Goal: Information Seeking & Learning: Learn about a topic

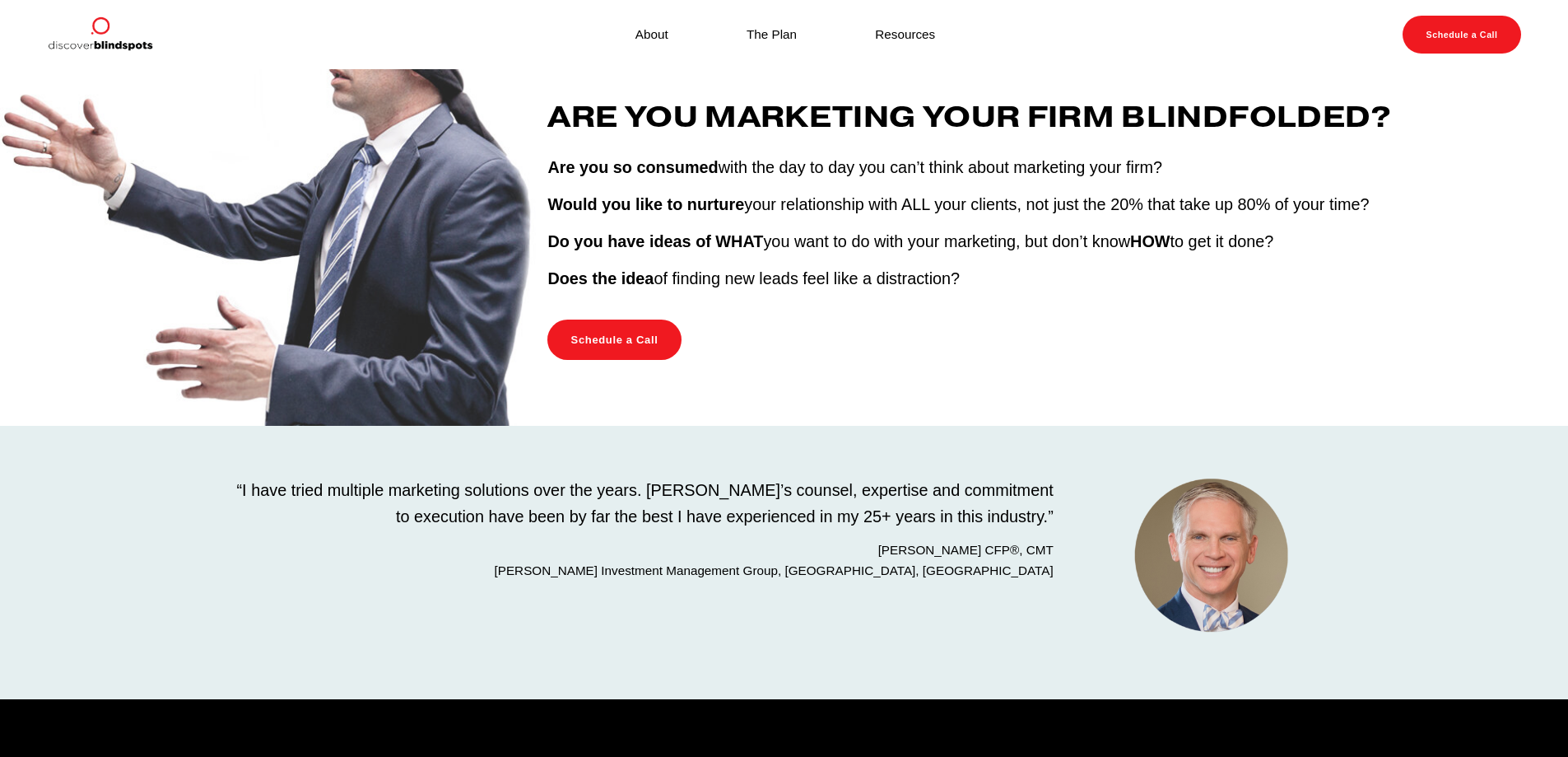
scroll to position [247, 0]
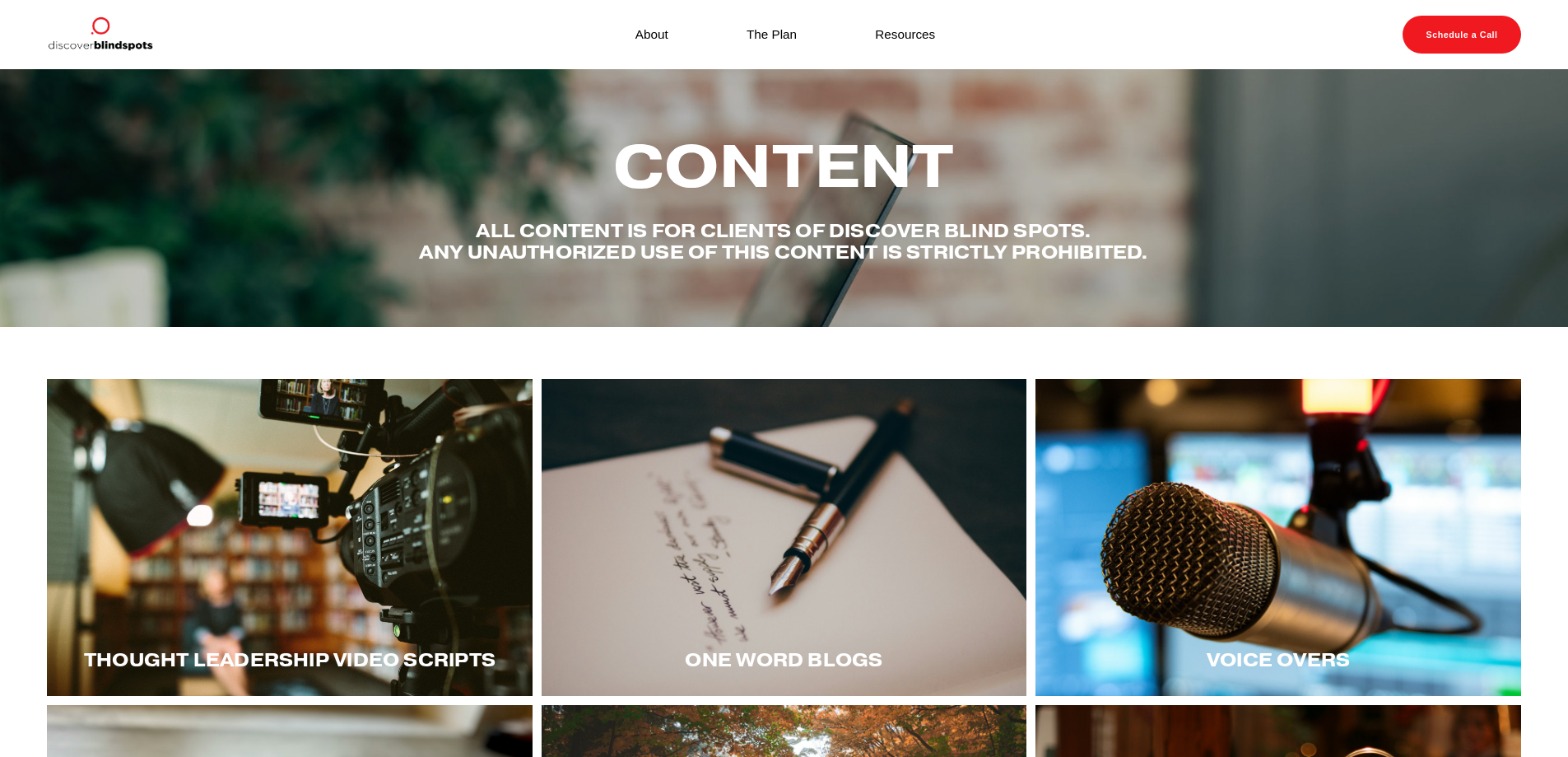
click at [1314, 517] on div at bounding box center [1279, 537] width 486 height 317
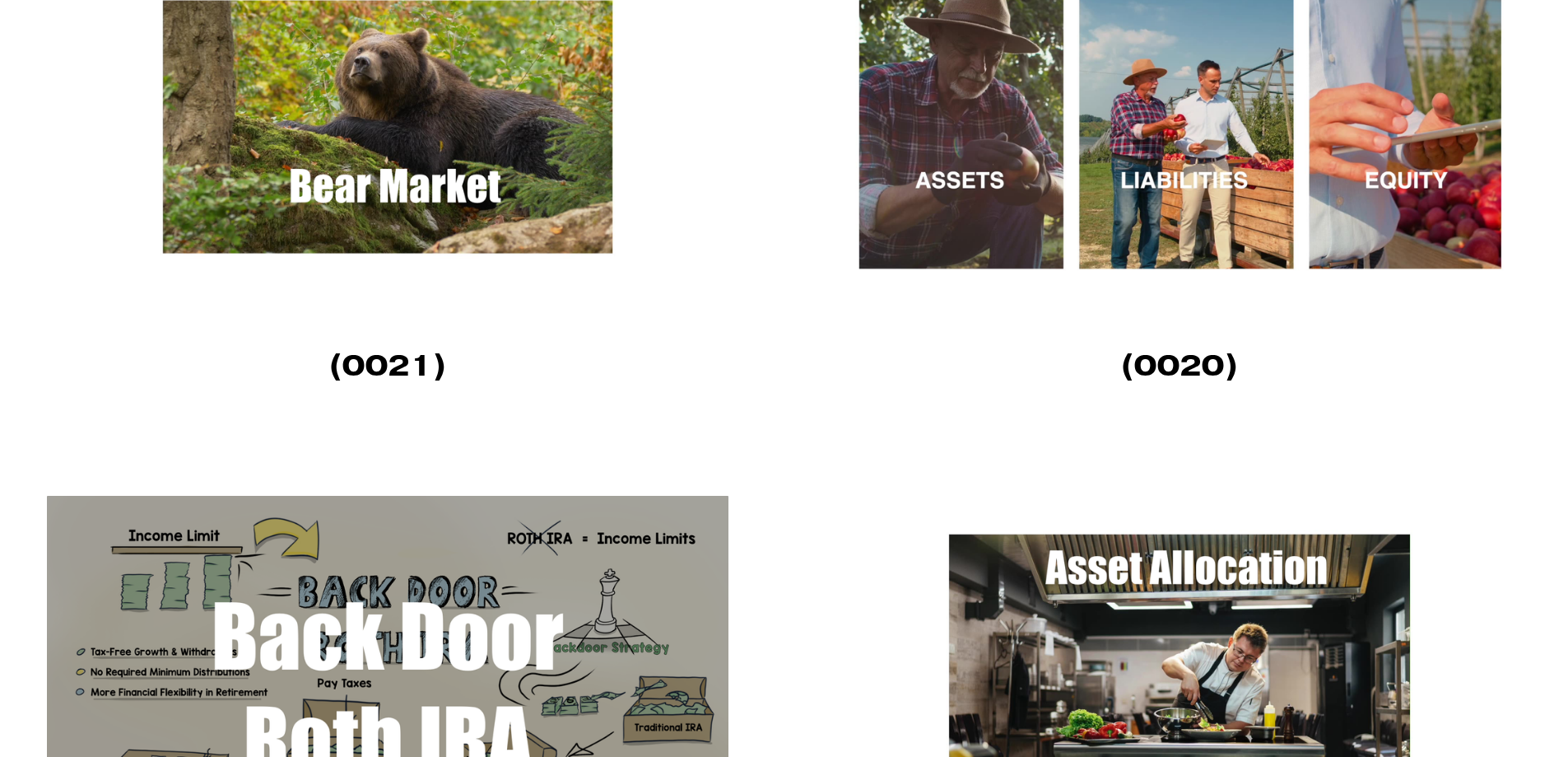
scroll to position [2717, 0]
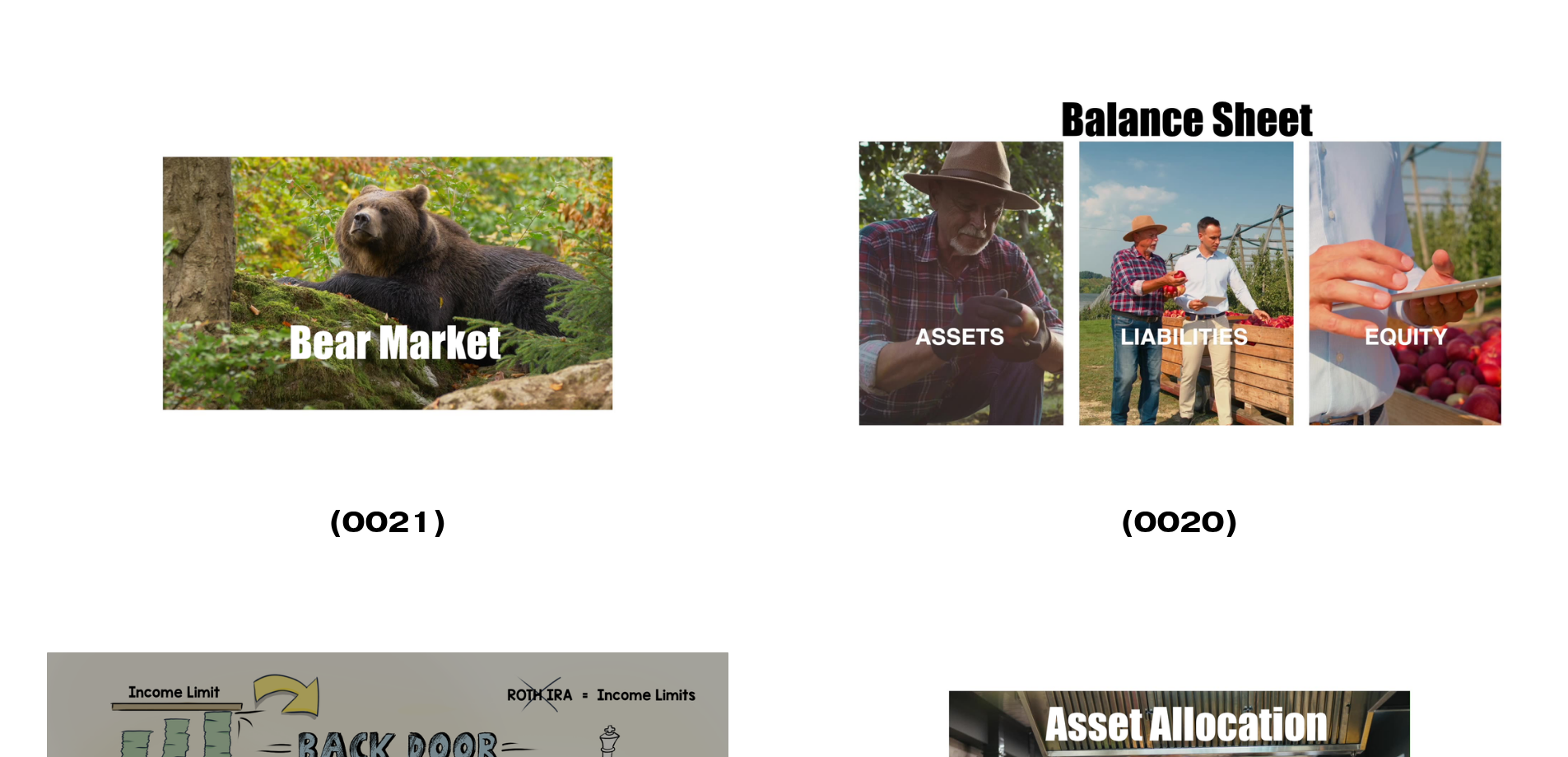
click at [1207, 258] on img at bounding box center [1180, 282] width 681 height 383
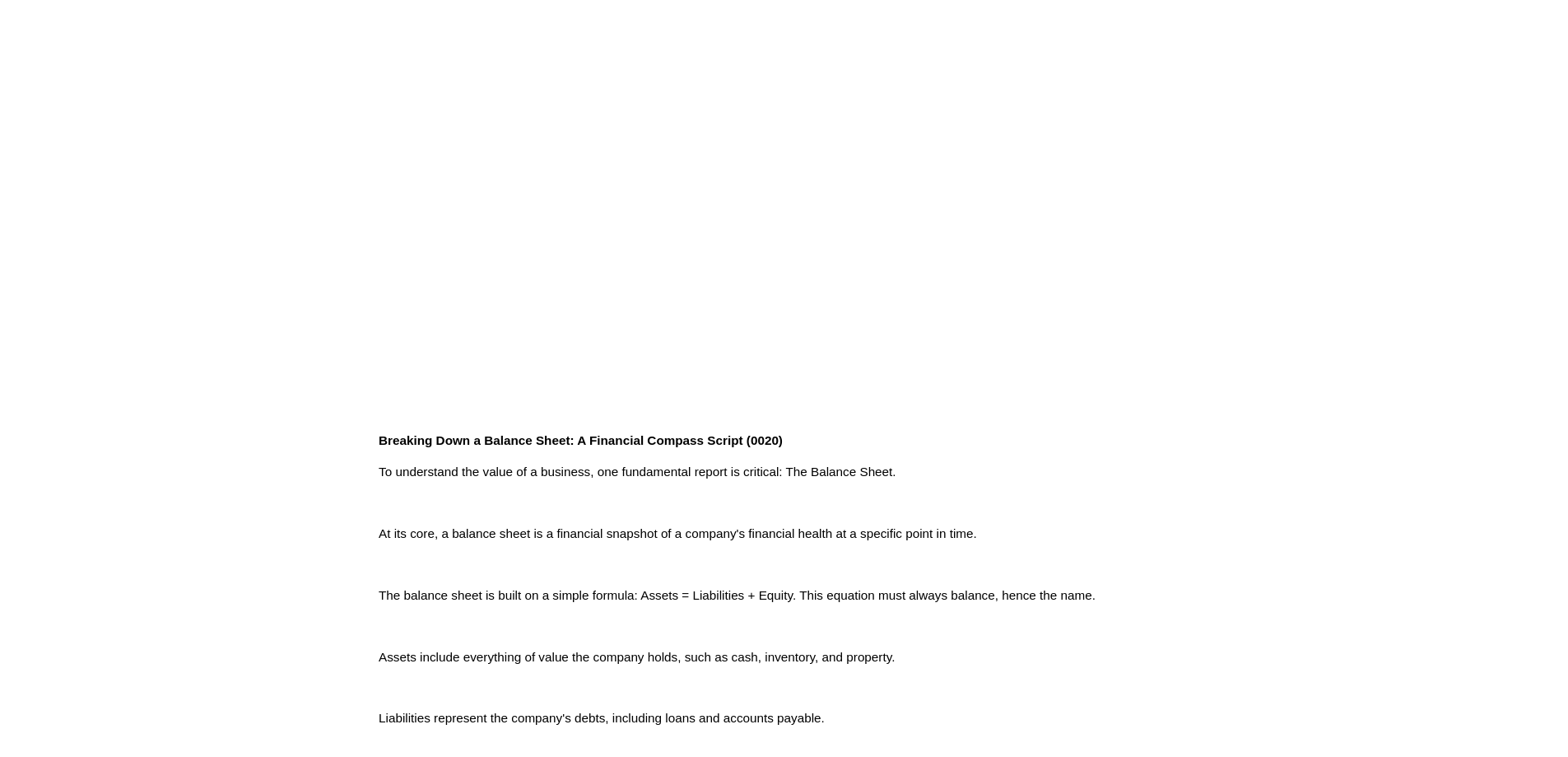
scroll to position [329, 0]
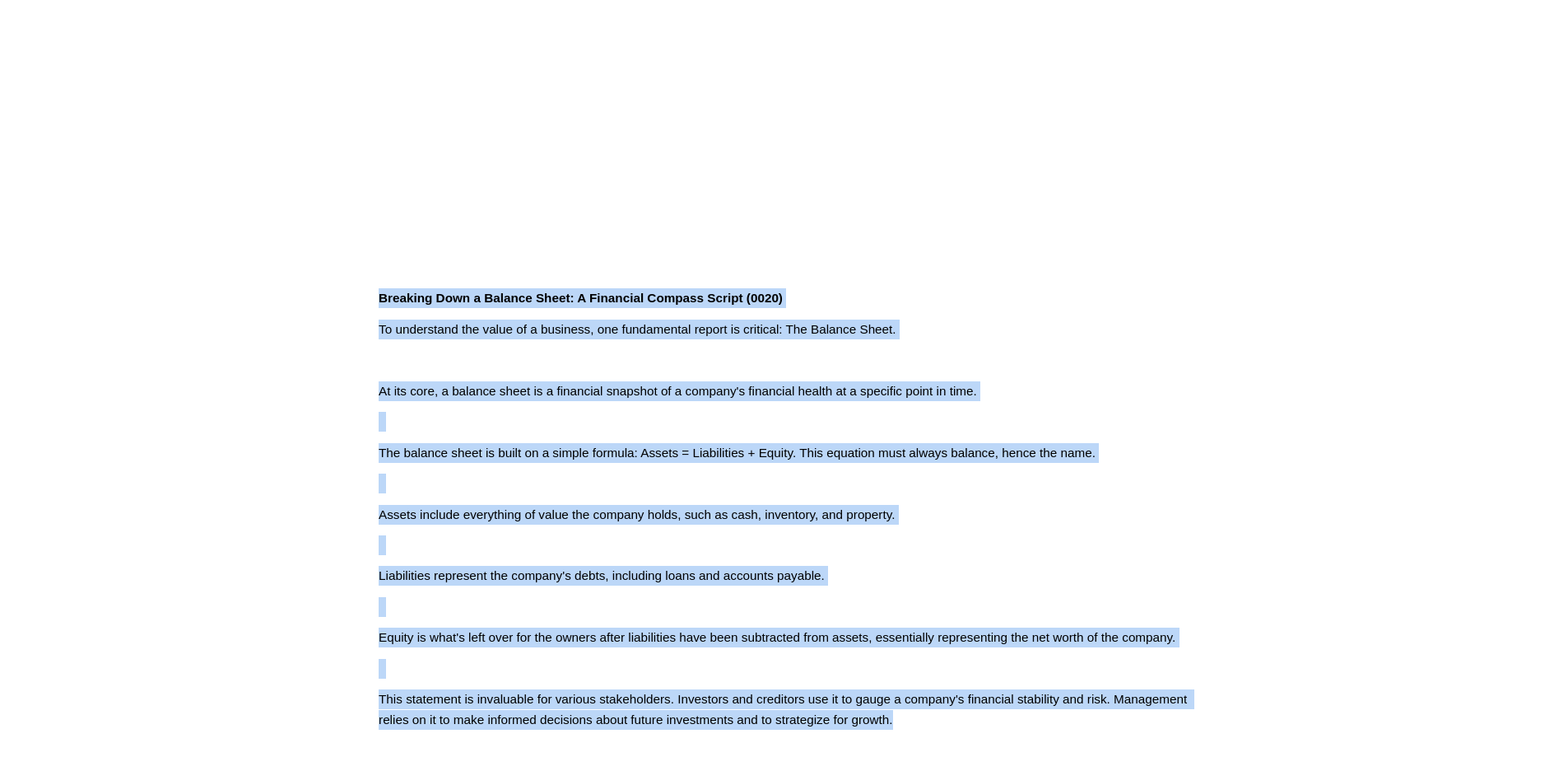
drag, startPoint x: 360, startPoint y: 275, endPoint x: 1288, endPoint y: 730, distance: 1033.5
click at [1288, 730] on article "Jun 12 Written By Fletcher Riddle Breaking Down a Balance Sheet: A Financial Co…" at bounding box center [784, 360] width 1568 height 1241
copy div "Breaking Down a Balance Sheet: A Financial Compass Script (0020) To understand …"
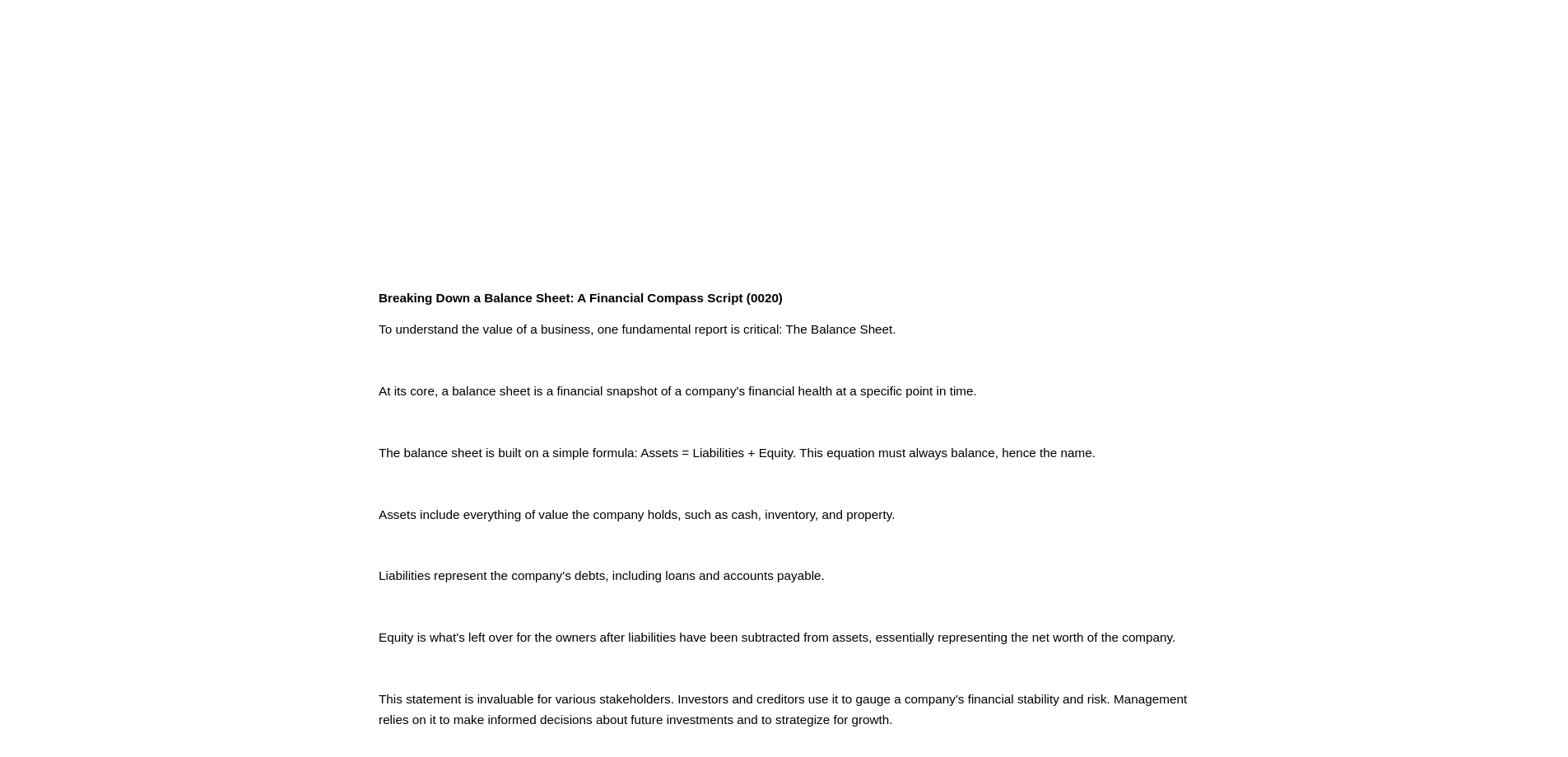
click at [1422, 186] on article "Jun 12 Written By Fletcher Riddle Breaking Down a Balance Sheet: A Financial Co…" at bounding box center [784, 360] width 1568 height 1241
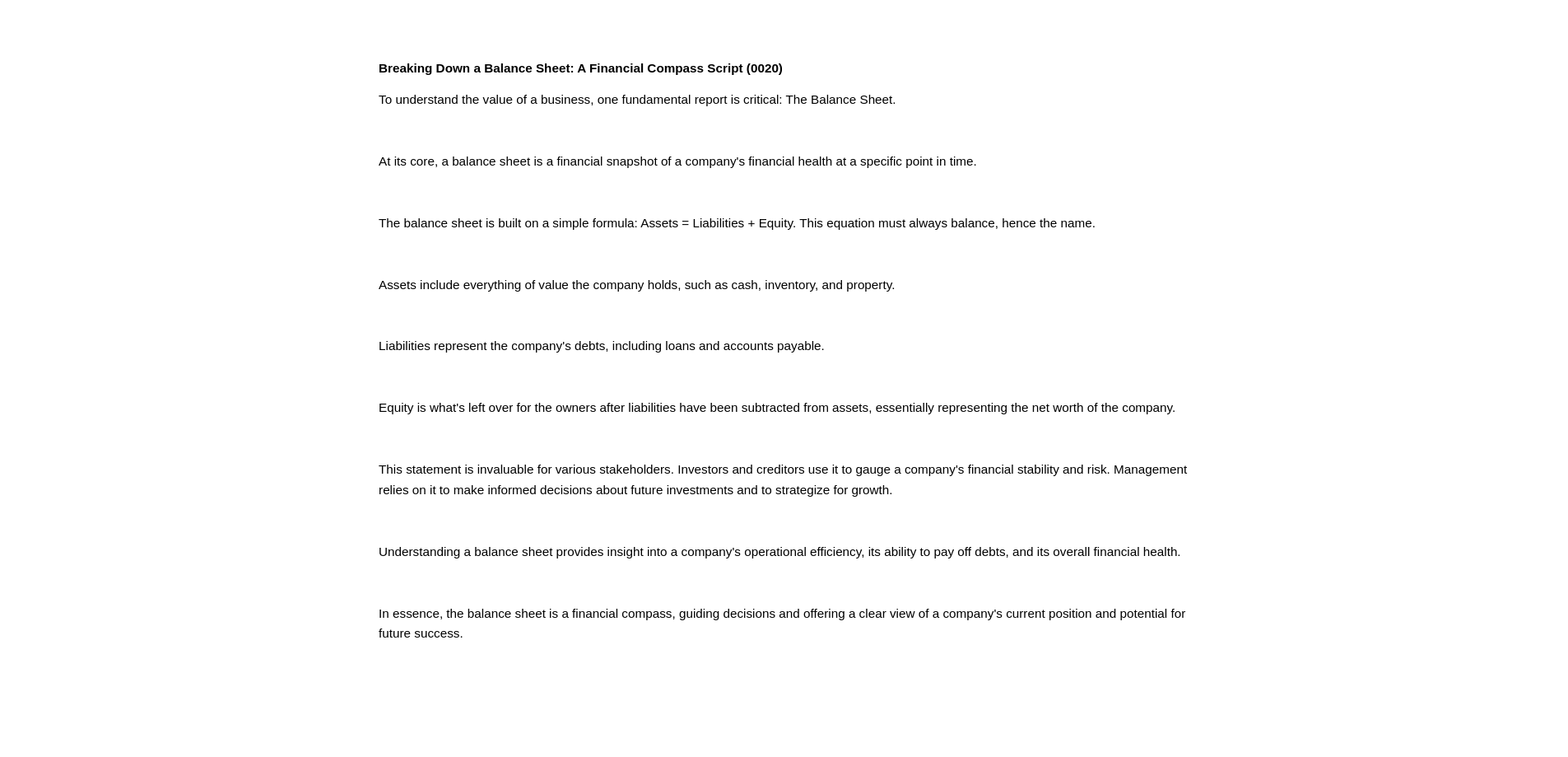
scroll to position [558, 0]
click at [1250, 641] on article "Jun 12 Written By Fletcher Riddle Breaking Down a Balance Sheet: A Financial Co…" at bounding box center [784, 131] width 1568 height 1241
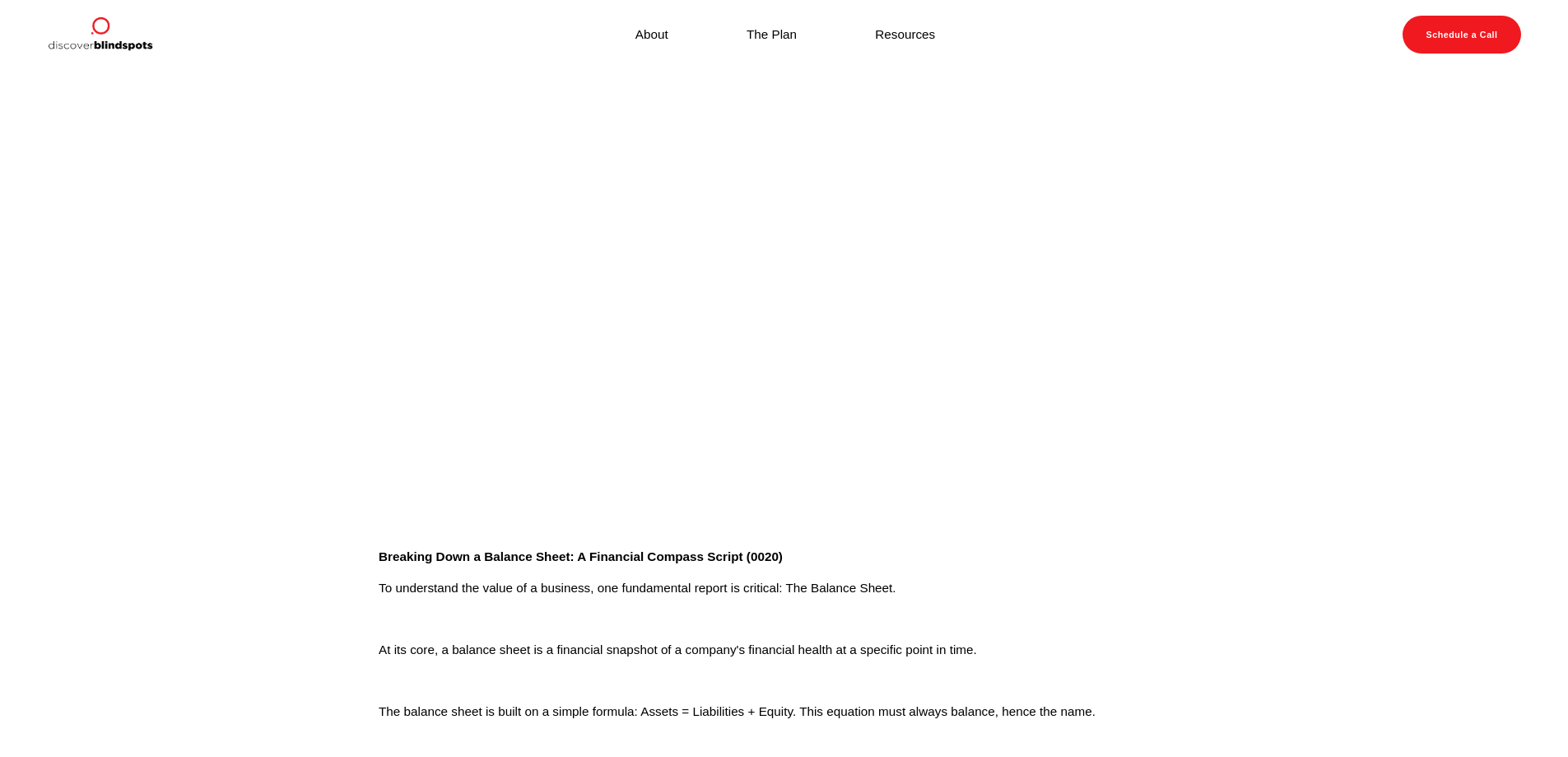
scroll to position [64, 0]
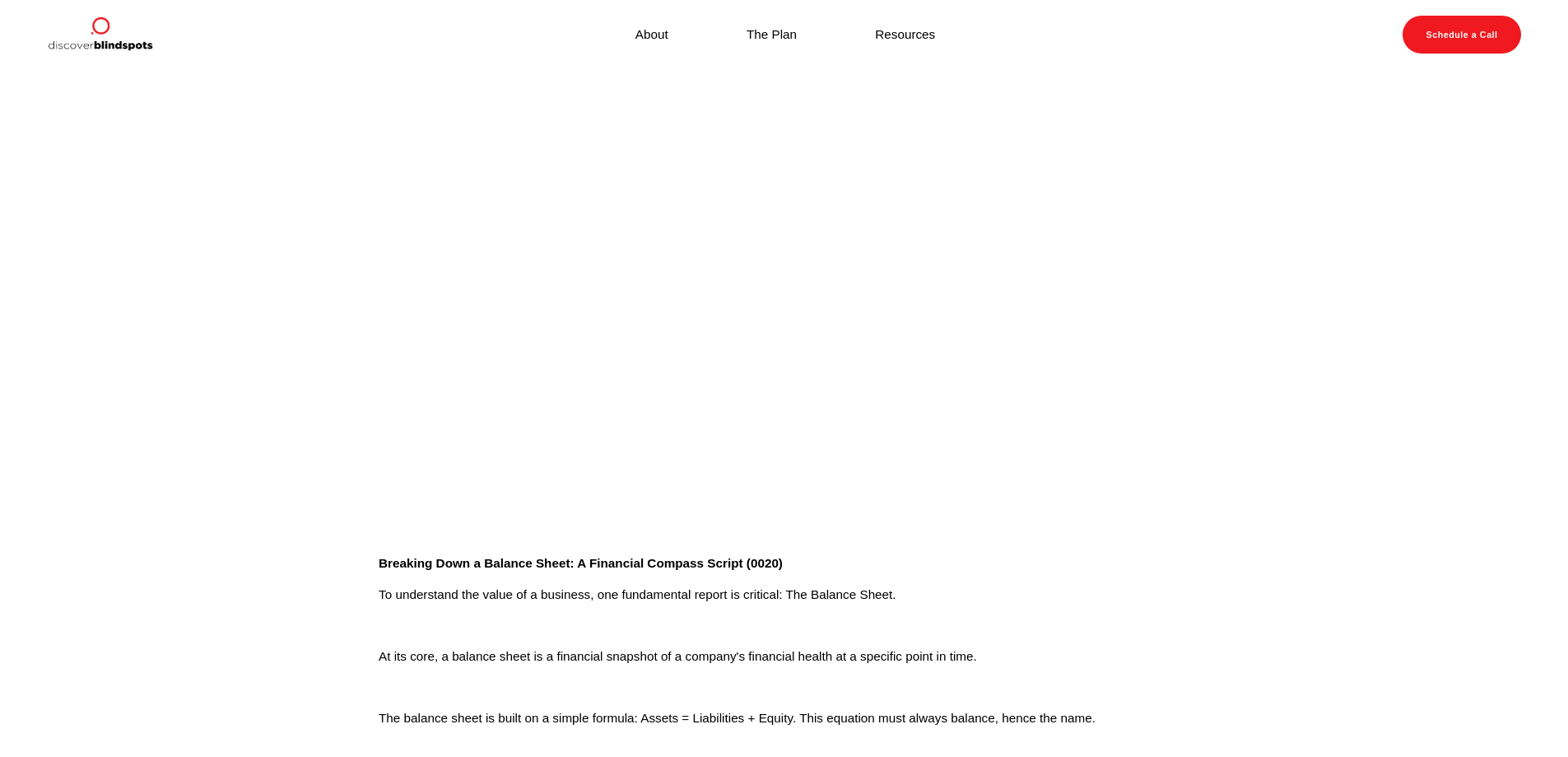
click at [1279, 645] on article "Jun 12 Written By Fletcher Riddle Breaking Down a Balance Sheet: A Financial Co…" at bounding box center [784, 625] width 1568 height 1241
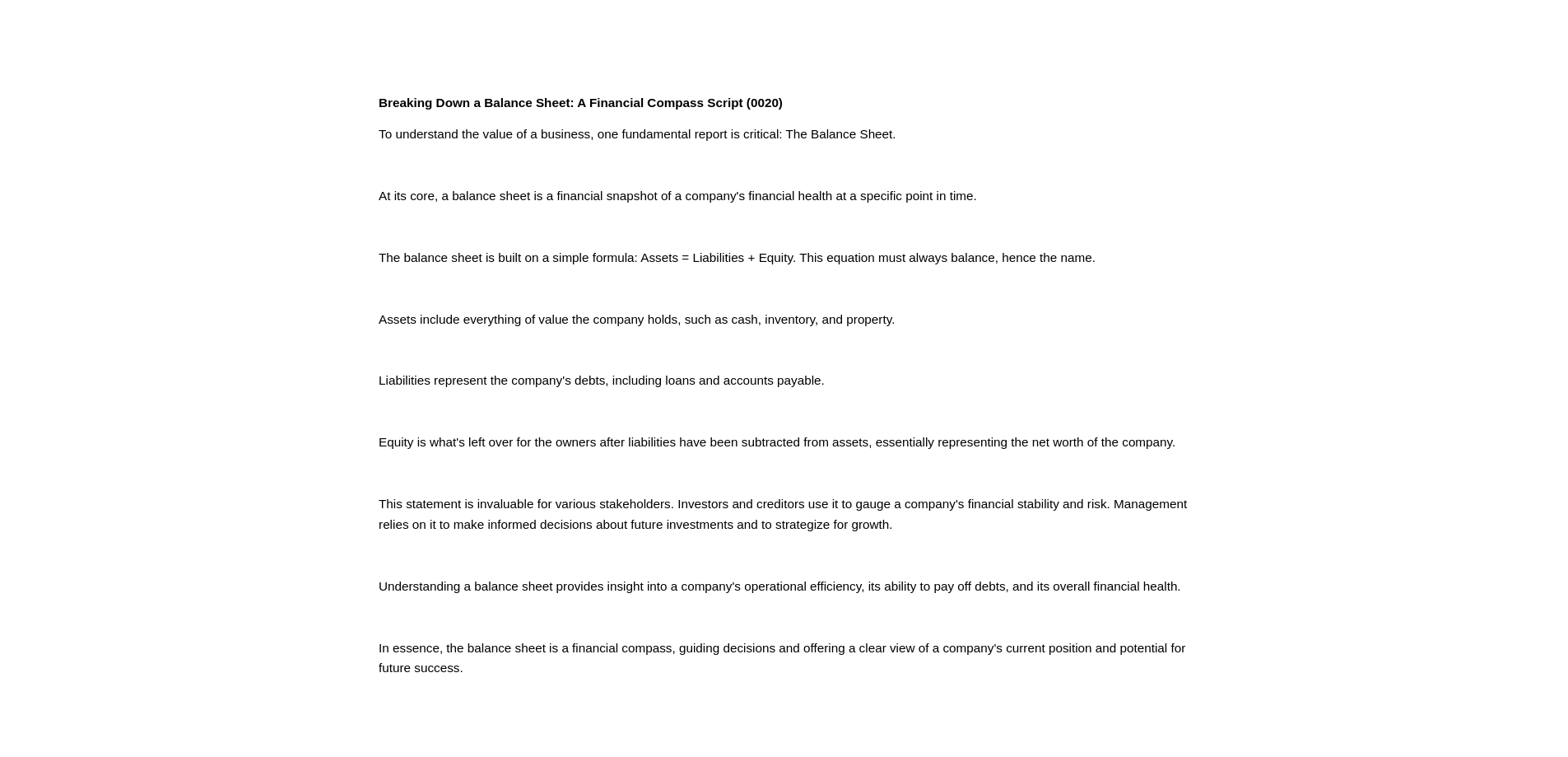
scroll to position [394, 0]
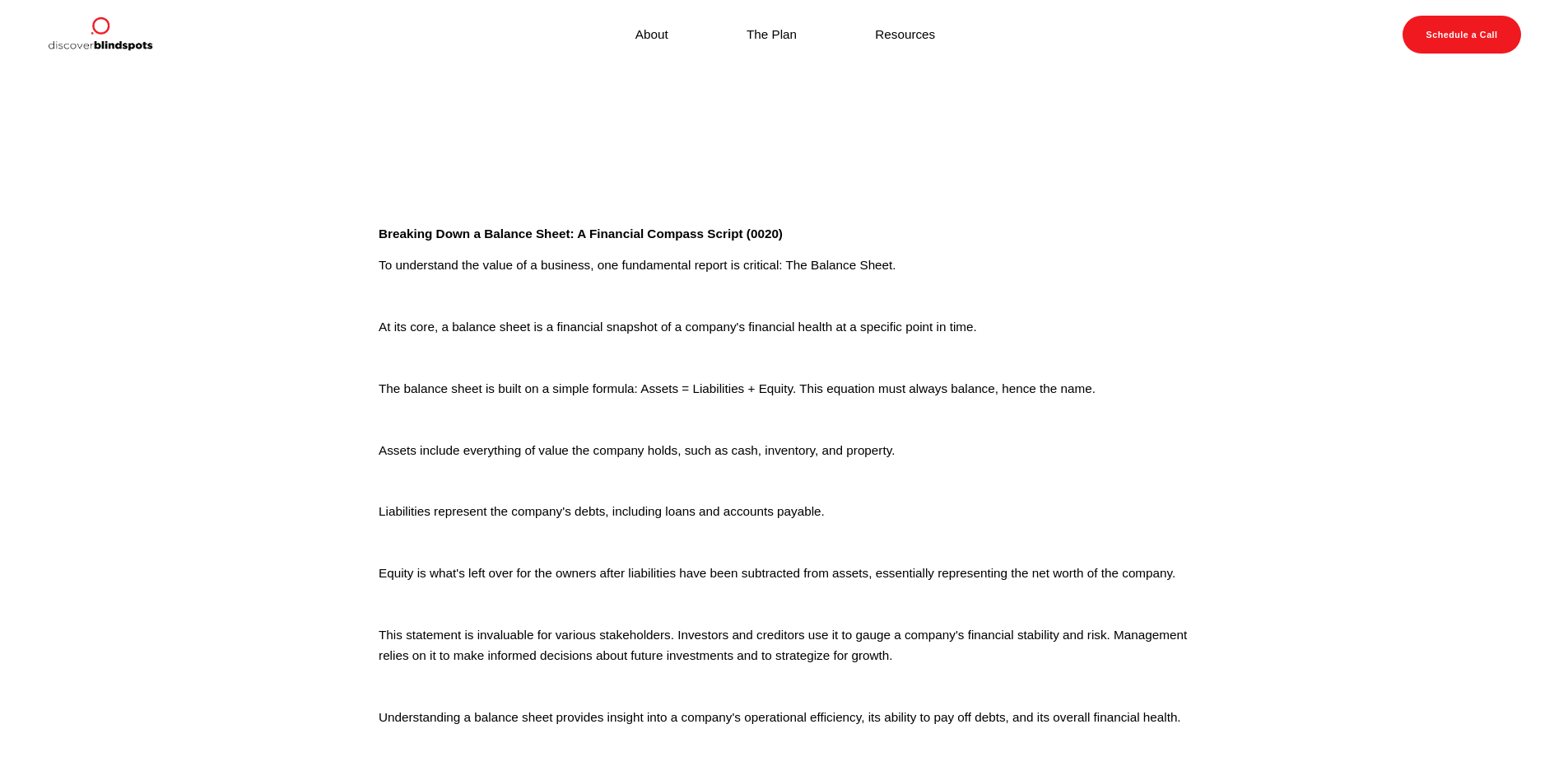
click at [1246, 361] on article "Jun 12 Written By Fletcher Riddle Breaking Down a Balance Sheet: A Financial Co…" at bounding box center [784, 296] width 1568 height 1241
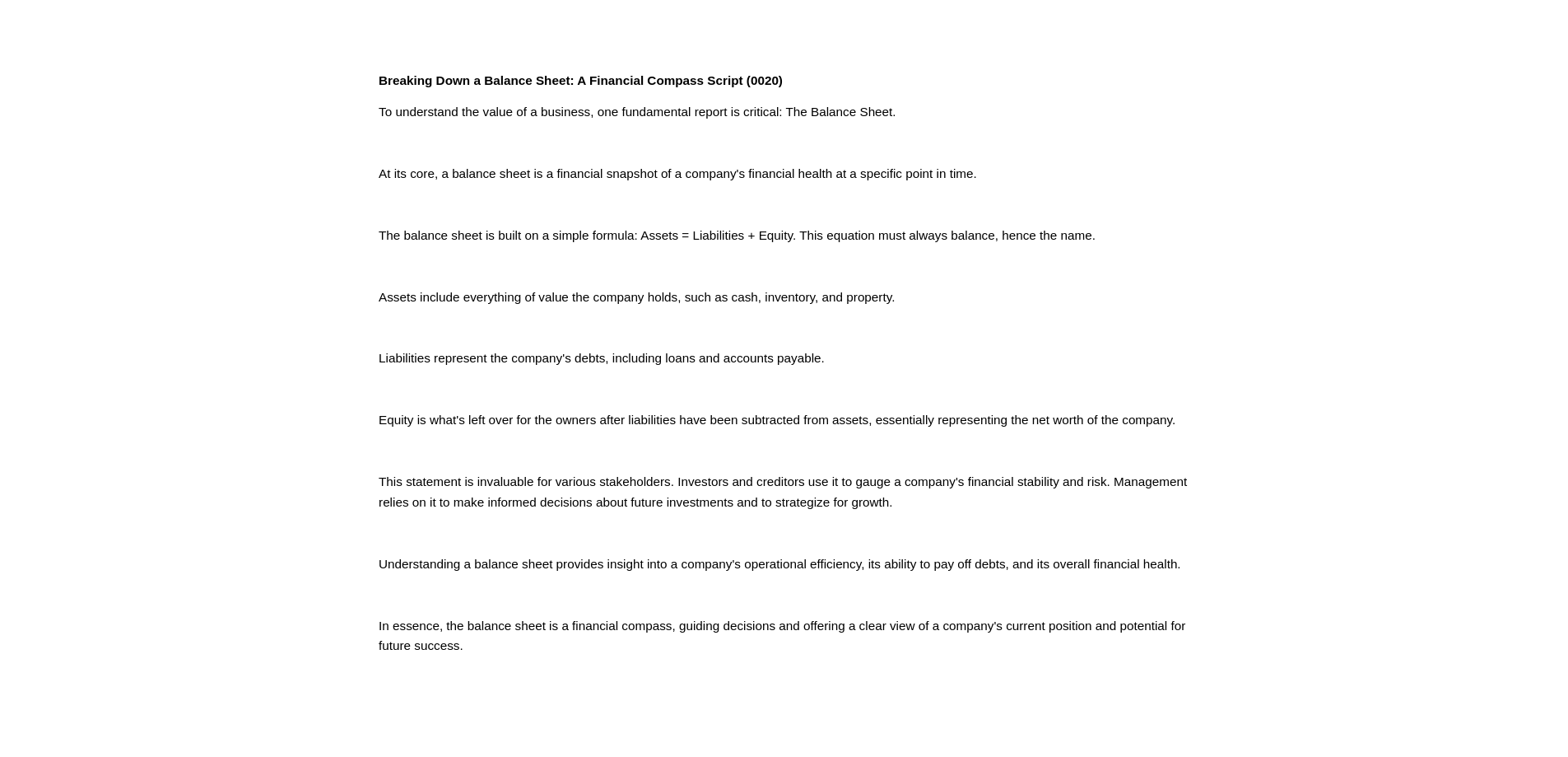
scroll to position [576, 0]
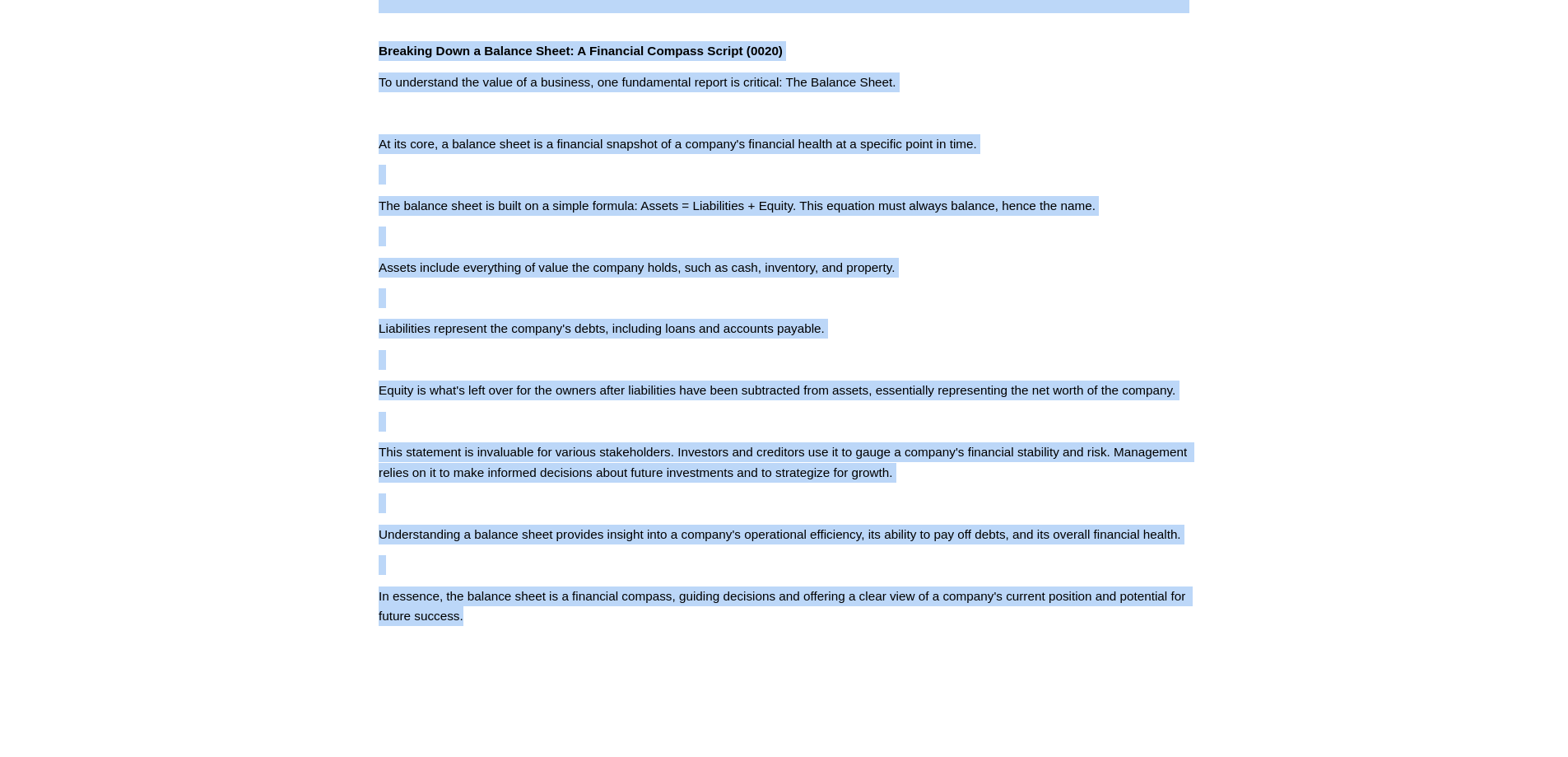
drag, startPoint x: 364, startPoint y: 23, endPoint x: 1227, endPoint y: 615, distance: 1046.5
click at [1227, 615] on article "Jun 12 Written By Fletcher Riddle Breaking Down a Balance Sheet: A Financial Co…" at bounding box center [784, 113] width 1568 height 1241
copy div "Breaking Down a Balance Sheet: A Financial Compass Script (0020) To understand …"
